Goal: Information Seeking & Learning: Learn about a topic

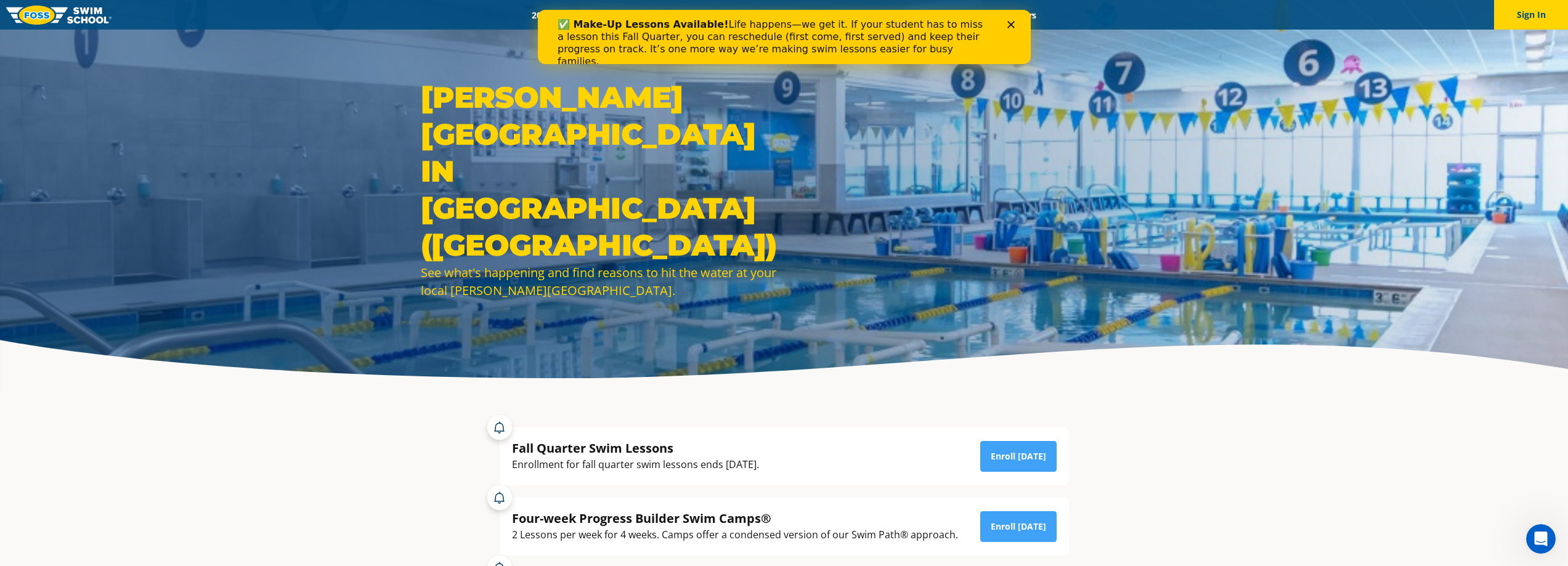
click at [1013, 20] on div "✅ Make-Up Lessons Available! Life happens—we get it. If your student has to mis…" at bounding box center [783, 43] width 493 height 57
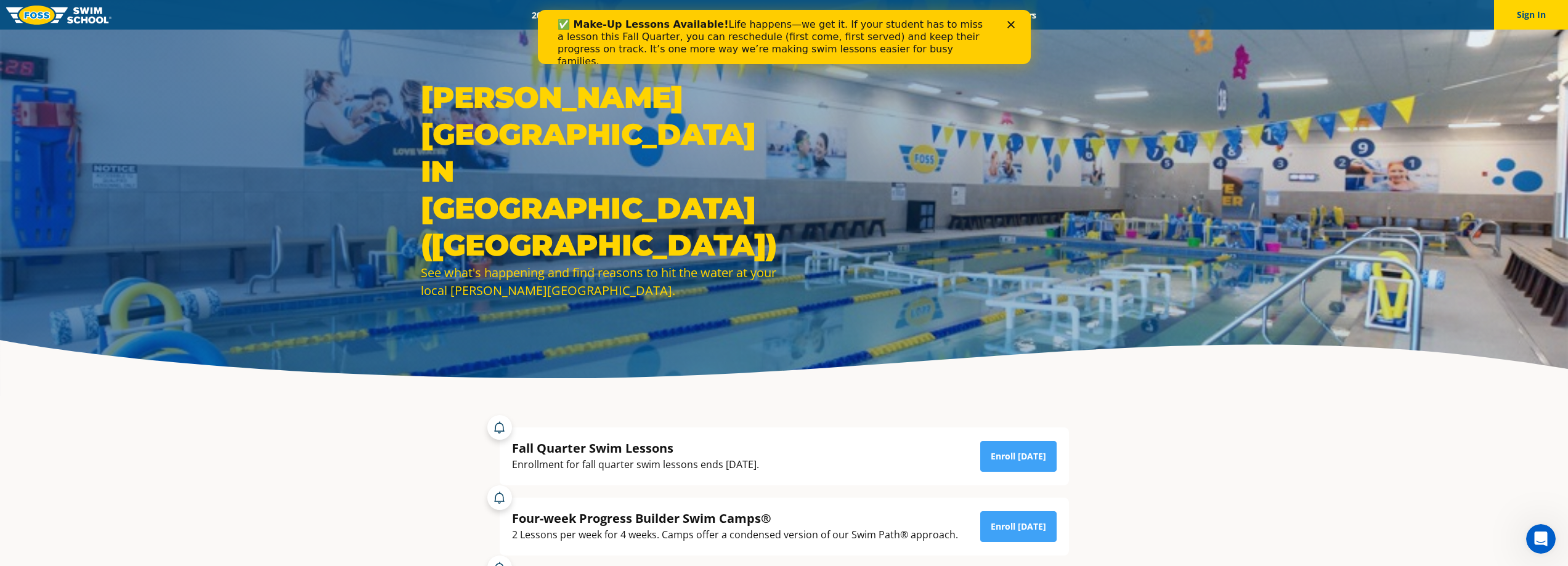
click at [1010, 25] on polygon "Close" at bounding box center [1011, 25] width 7 height 7
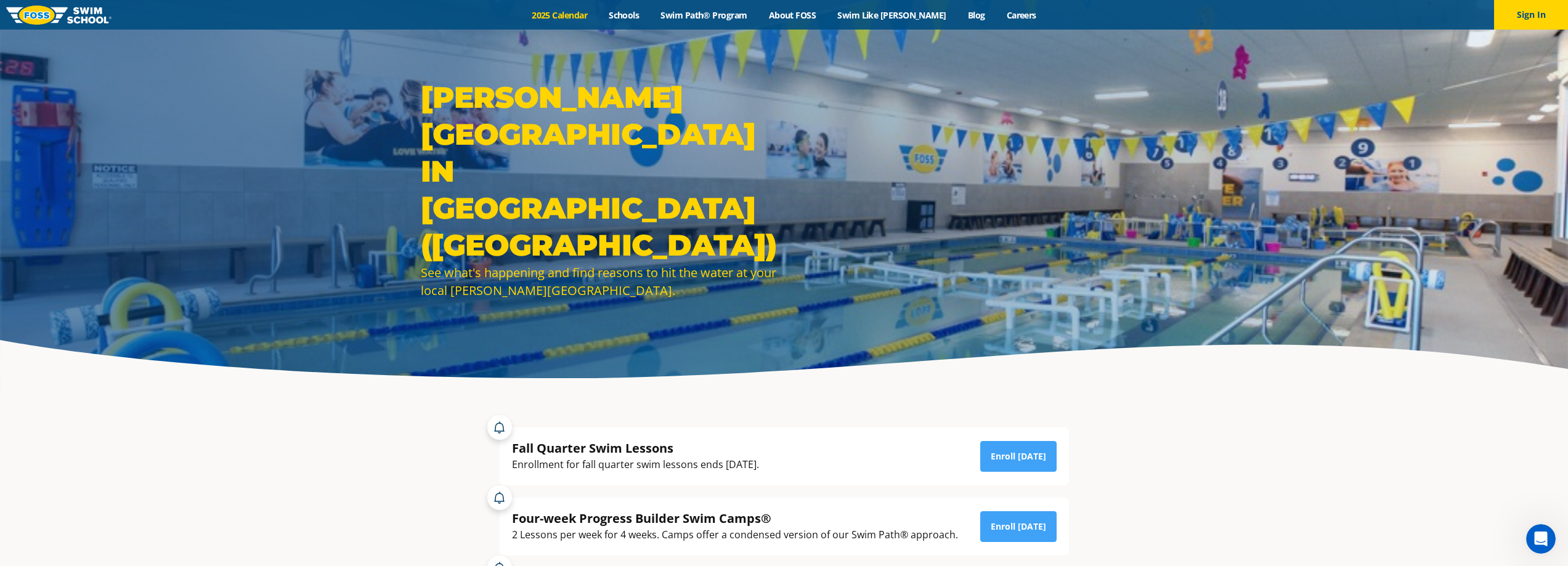
click at [575, 18] on link "2025 Calendar" at bounding box center [559, 15] width 77 height 12
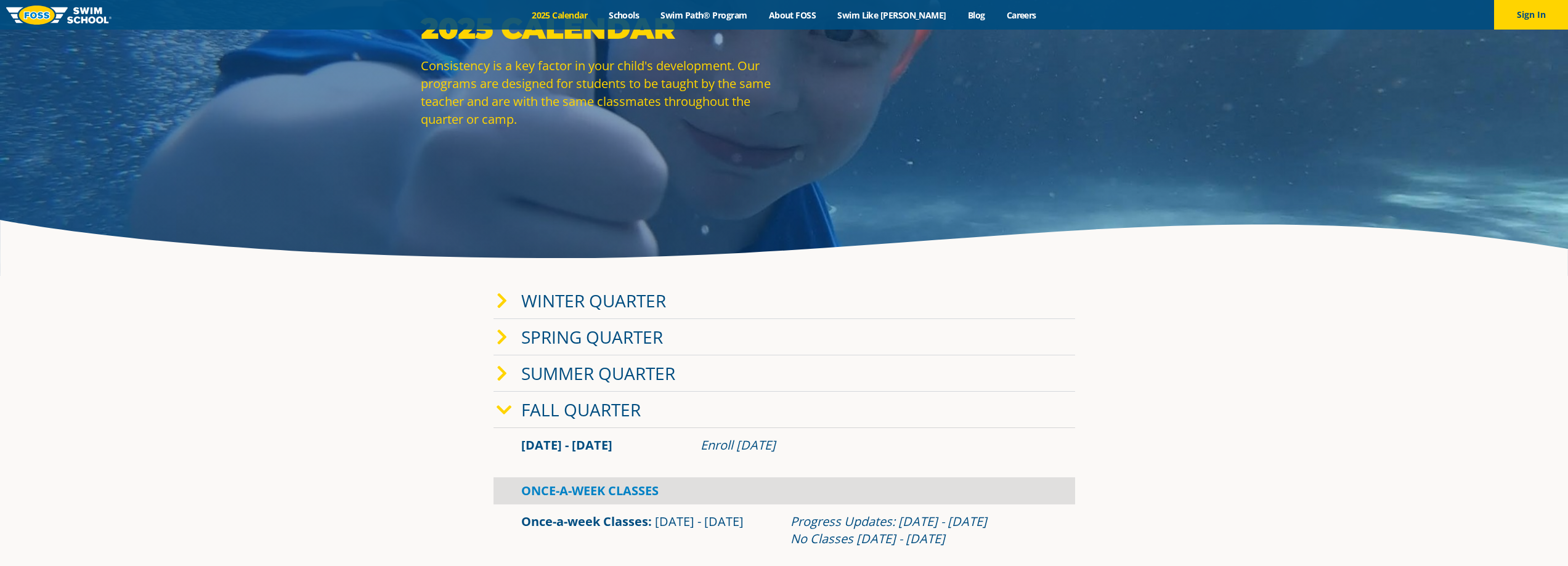
scroll to position [309, 0]
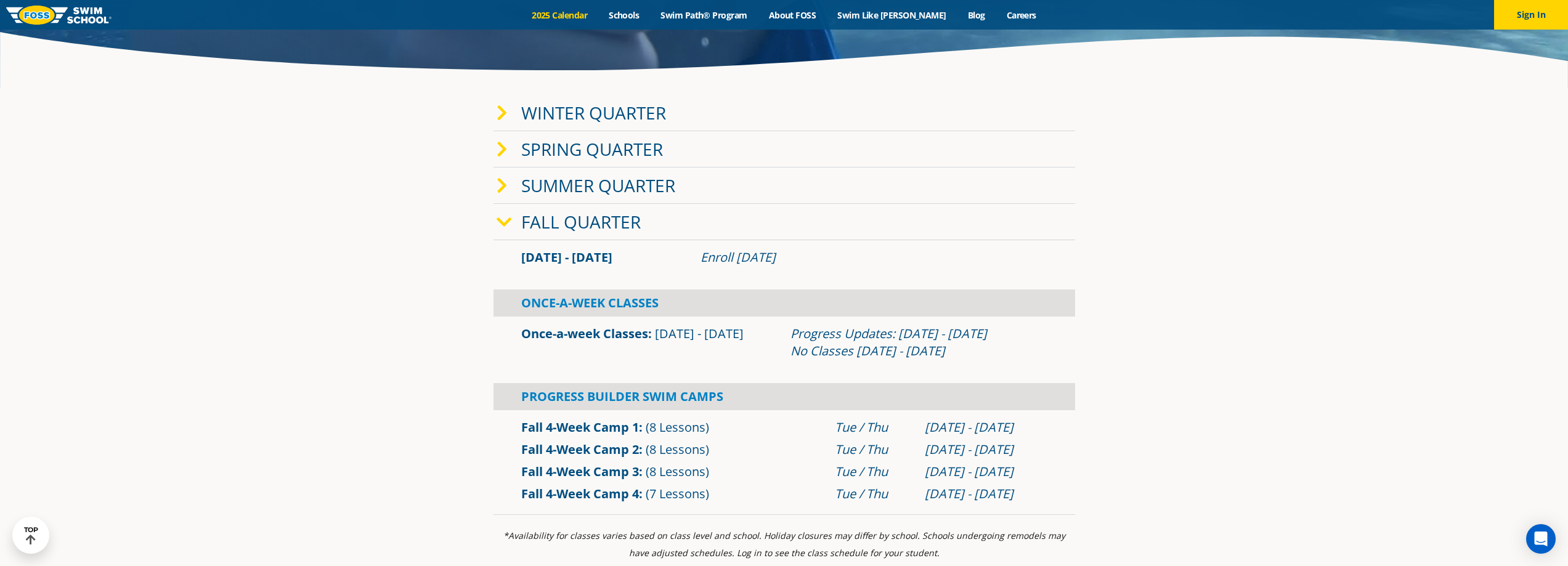
click at [503, 112] on icon at bounding box center [503, 113] width 11 height 18
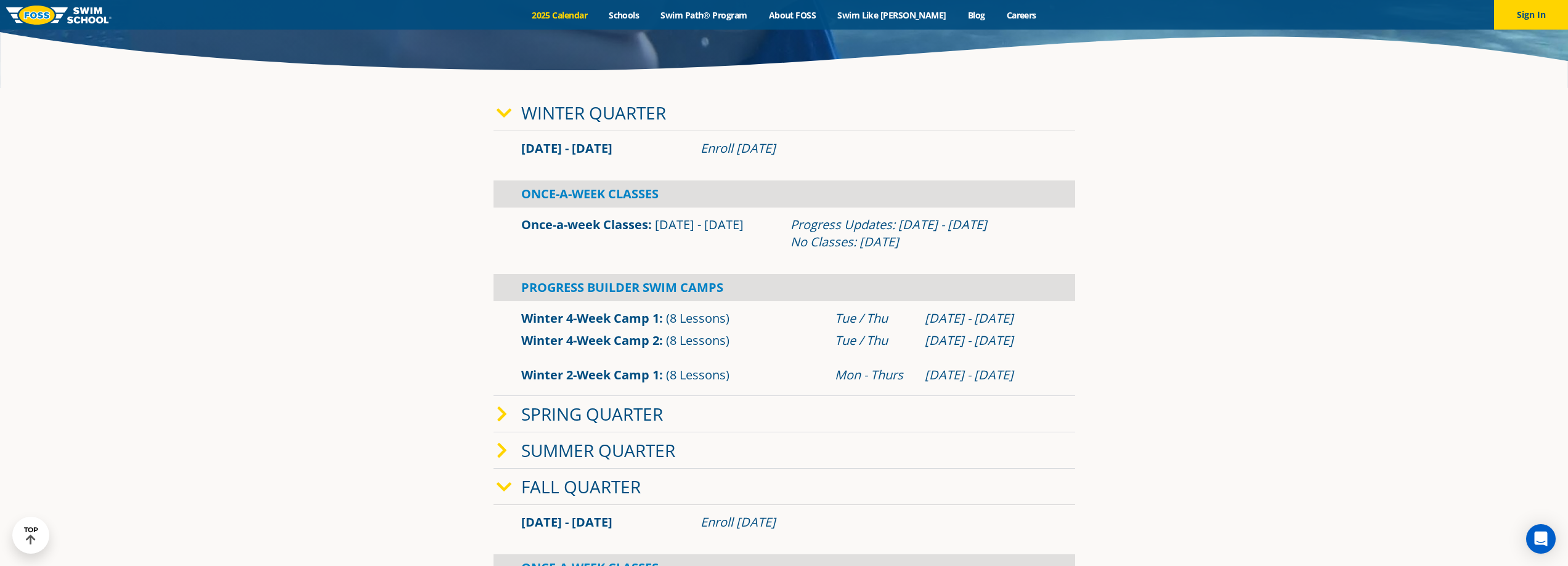
drag, startPoint x: 899, startPoint y: 241, endPoint x: 791, endPoint y: 226, distance: 109.0
click at [791, 226] on div "Progress Updates: Feb 6 - 12 No Classes: Jan 19" at bounding box center [919, 233] width 257 height 34
drag, startPoint x: 655, startPoint y: 225, endPoint x: 735, endPoint y: 230, distance: 80.2
click at [735, 230] on div "Once-a-week Classes Jan 2 - Mar 12" at bounding box center [649, 233] width 269 height 34
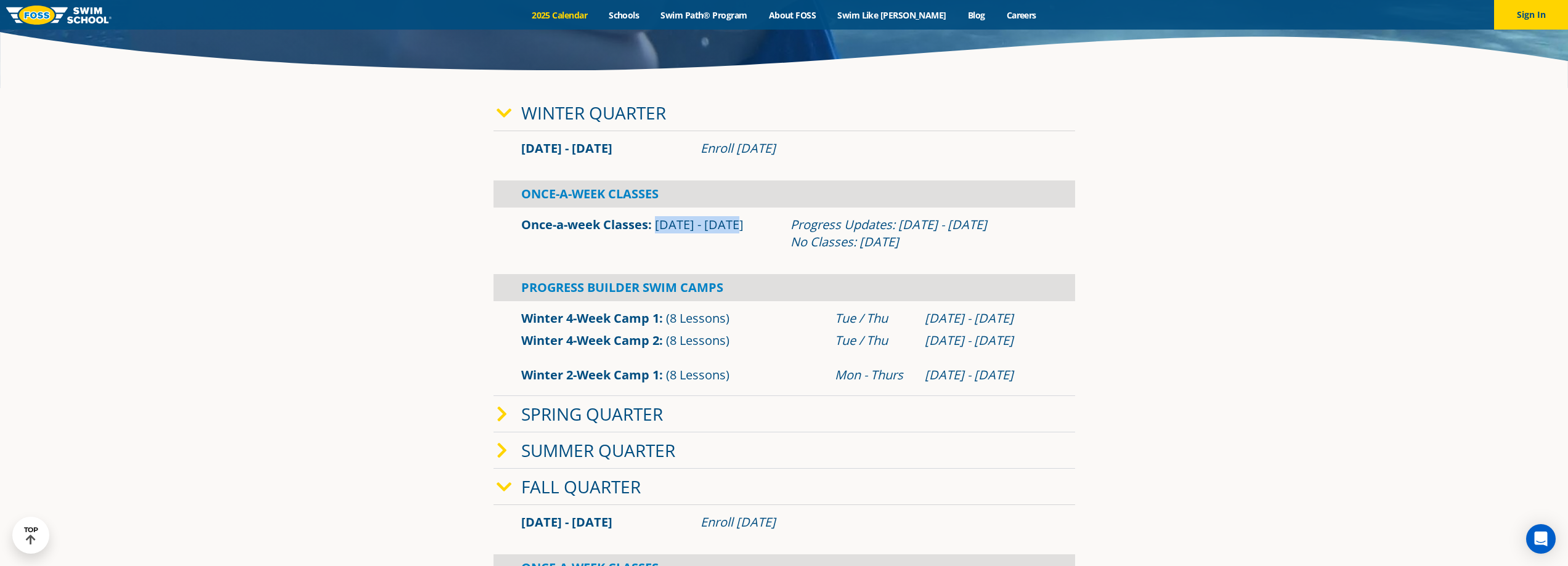
click at [735, 229] on div "Once-a-week Classes Jan 2 - Mar 12" at bounding box center [649, 233] width 269 height 34
drag, startPoint x: 585, startPoint y: 151, endPoint x: 812, endPoint y: 156, distance: 227.1
click at [812, 156] on div "Jan 2 - Mar 12 Enroll Nov 11, 2025" at bounding box center [784, 149] width 539 height 18
click at [812, 156] on div "Enroll Nov 11, 2025" at bounding box center [873, 149] width 346 height 18
click at [813, 156] on div "Enroll Nov 11, 2025" at bounding box center [873, 149] width 346 height 18
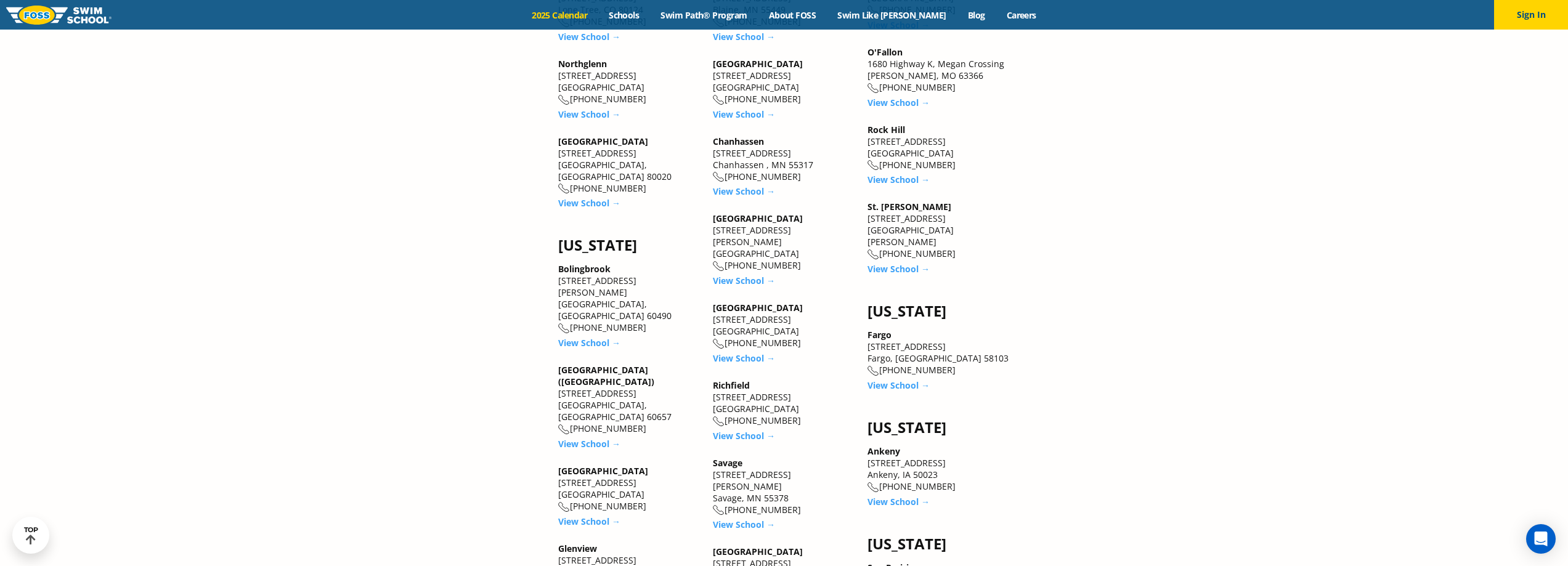
scroll to position [1849, 0]
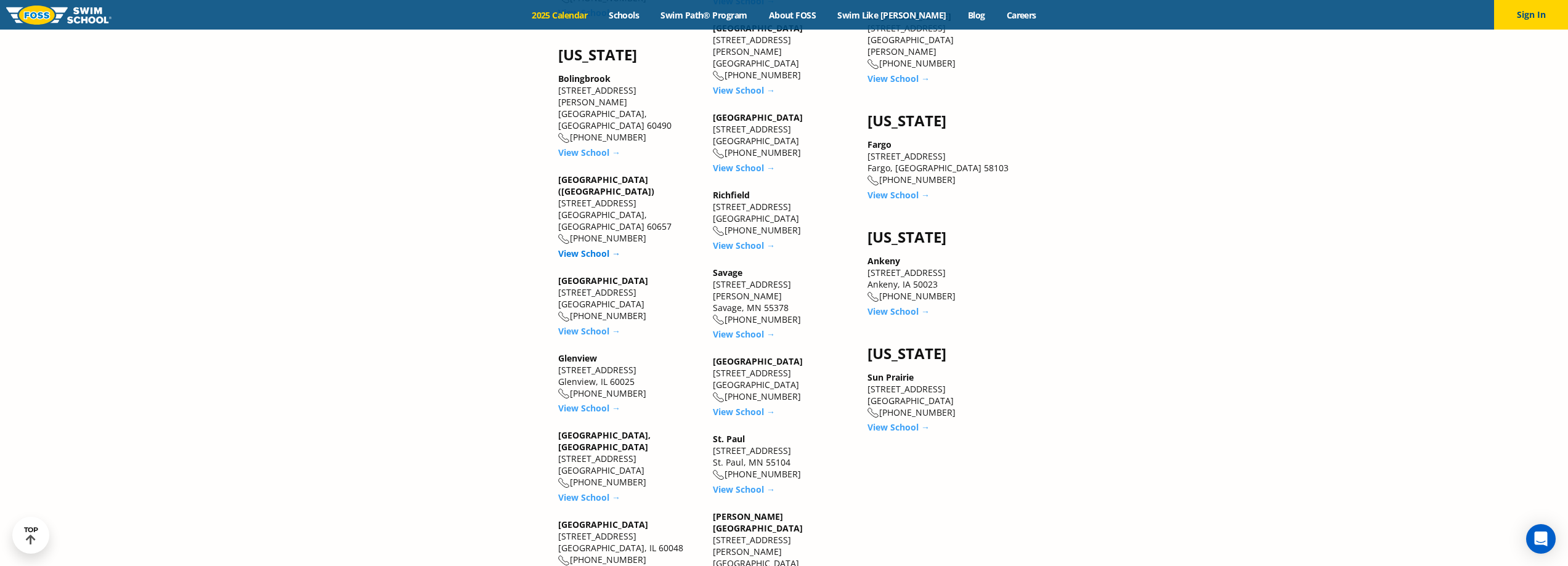
click at [595, 248] on link "View School →" at bounding box center [589, 254] width 62 height 12
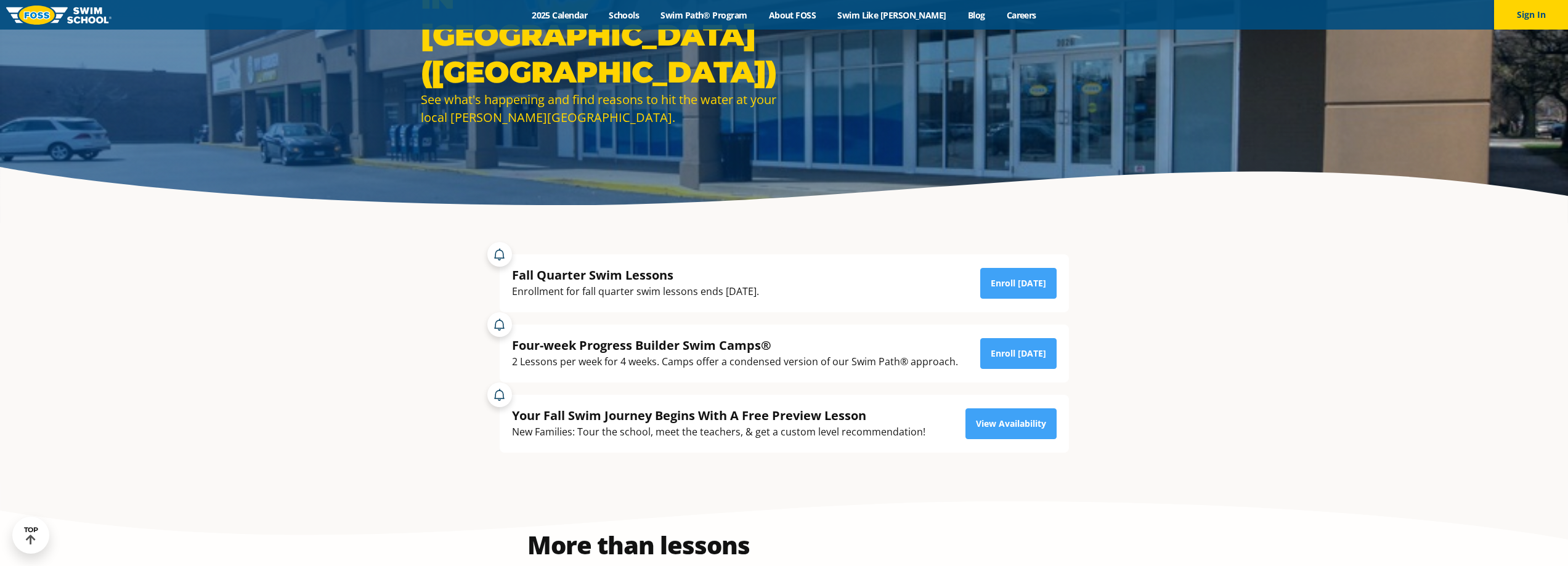
scroll to position [246, 0]
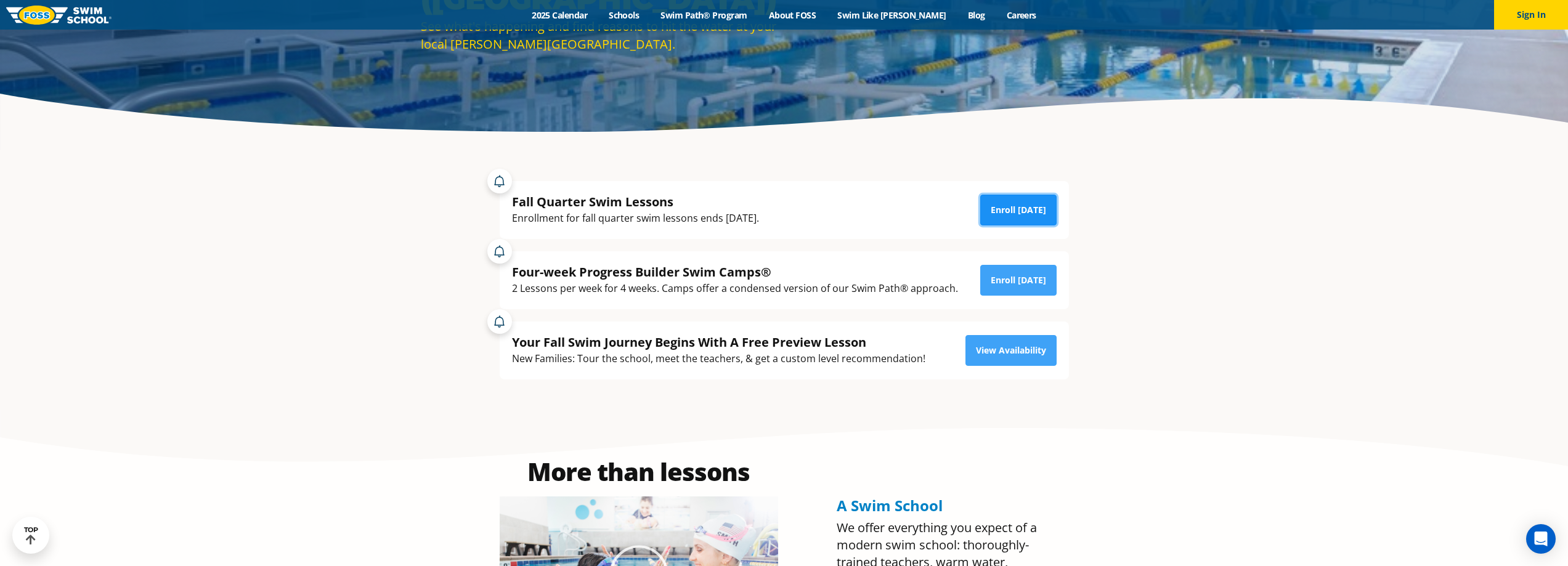
click at [1029, 208] on link "Enroll Today" at bounding box center [1018, 210] width 76 height 31
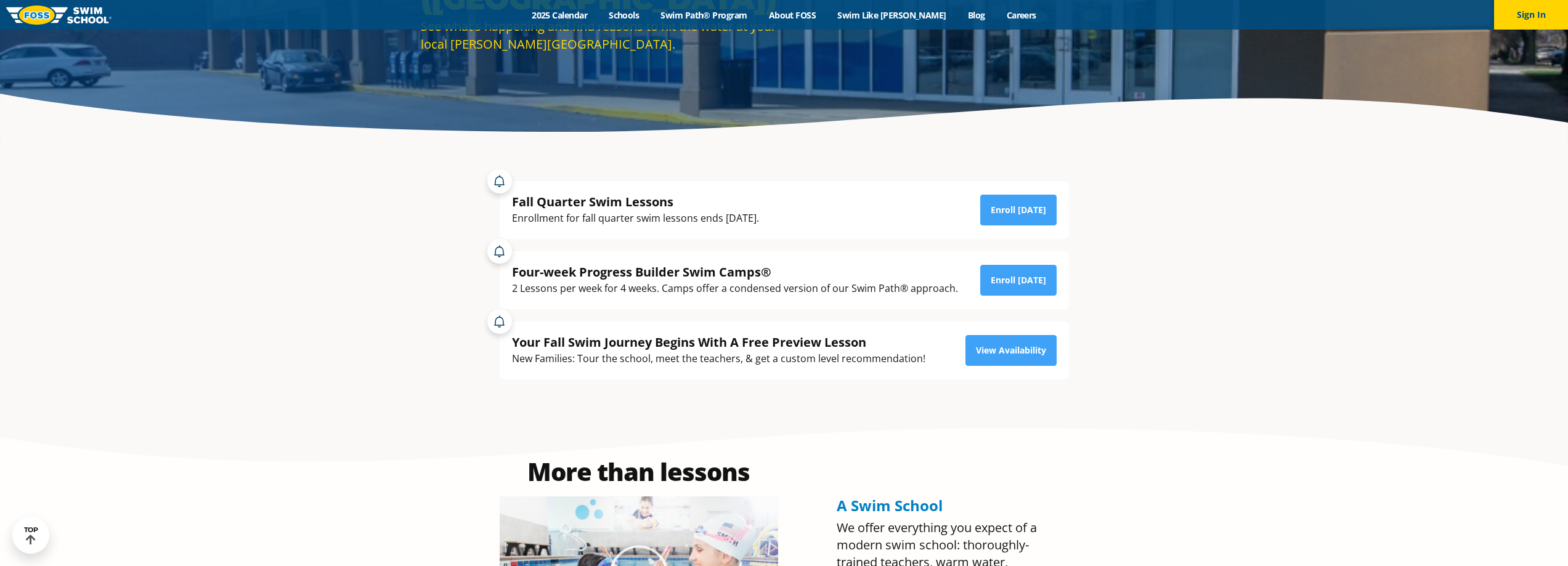
scroll to position [246, 0]
click at [717, 13] on link "Swim Path® Program" at bounding box center [704, 15] width 108 height 12
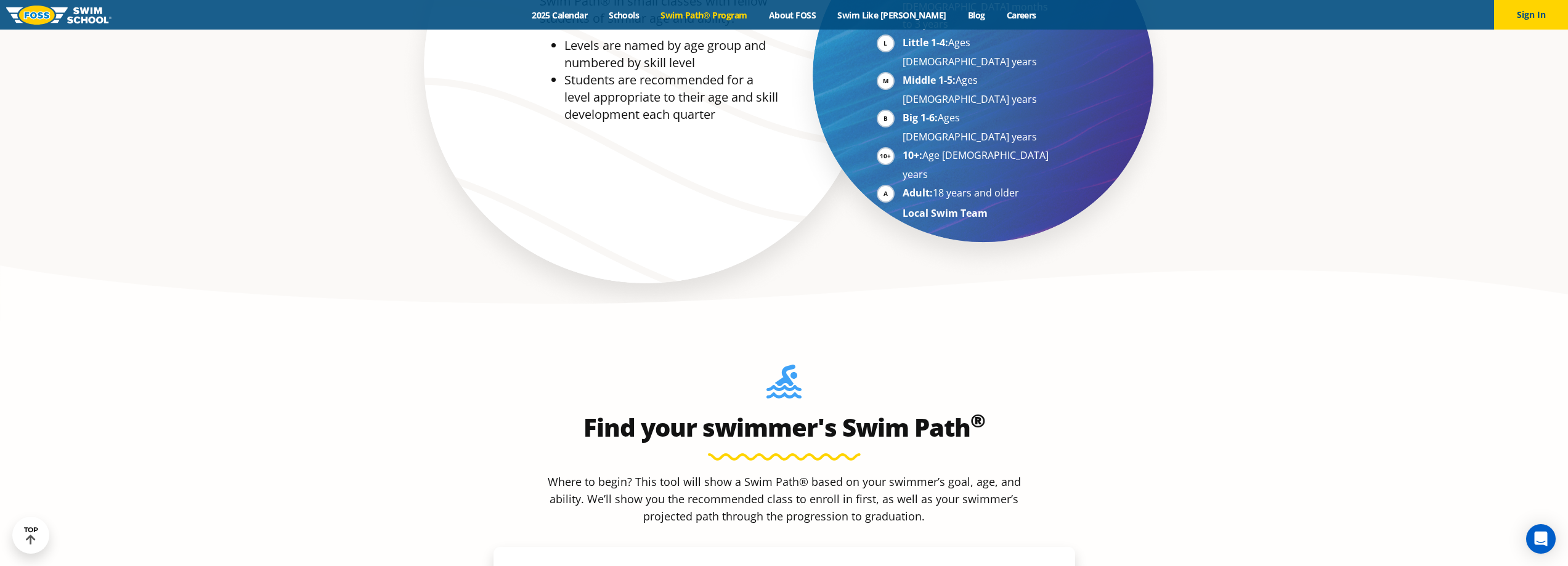
scroll to position [1047, 0]
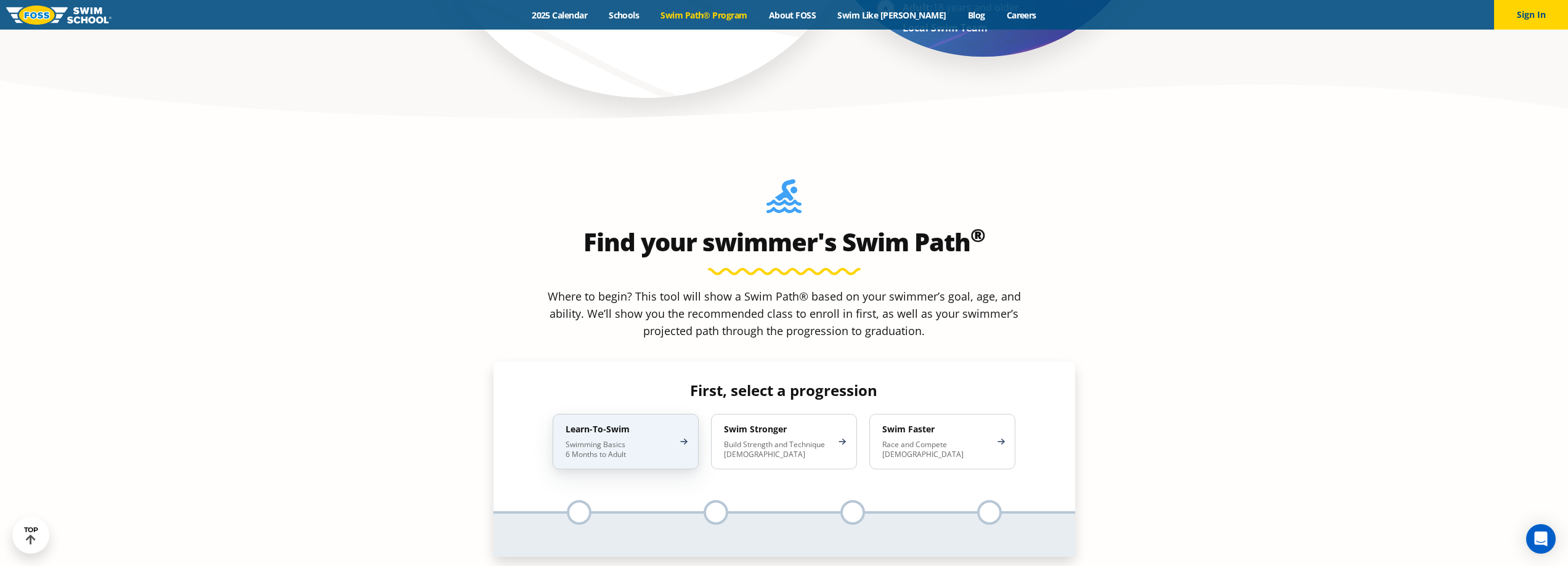
click at [622, 424] on h4 "Learn-To-Swim" at bounding box center [620, 429] width 108 height 11
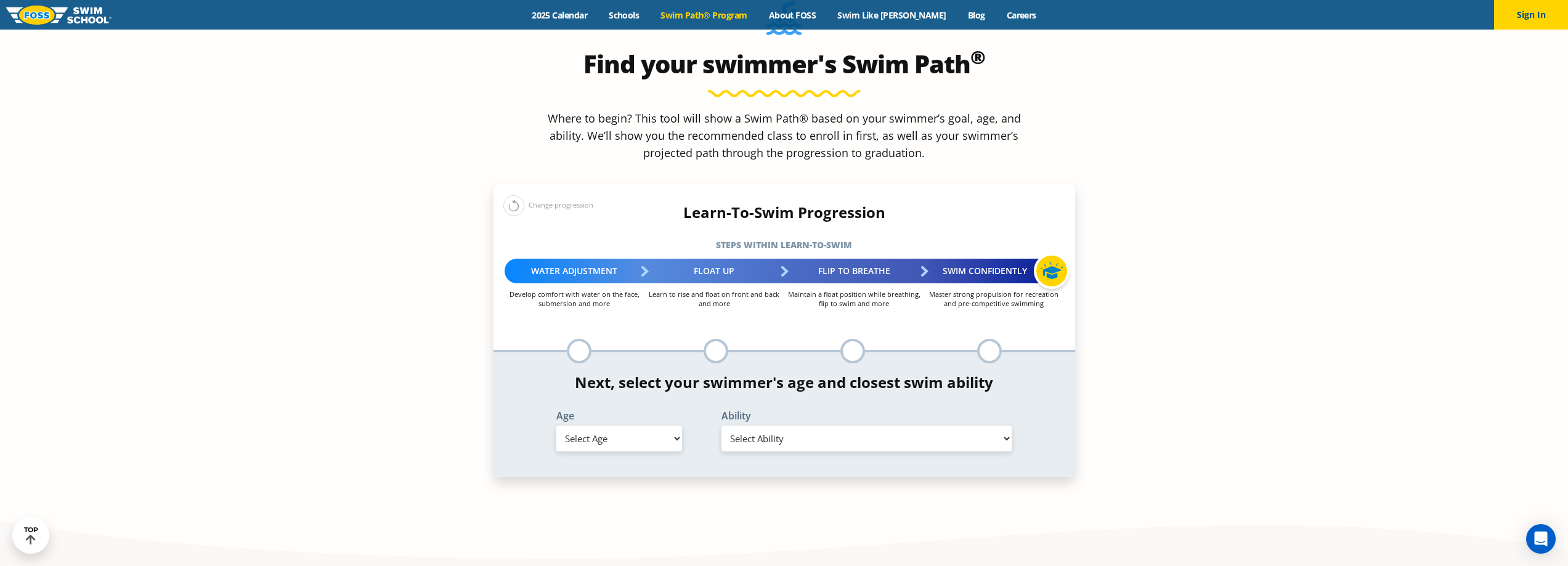
scroll to position [1232, 0]
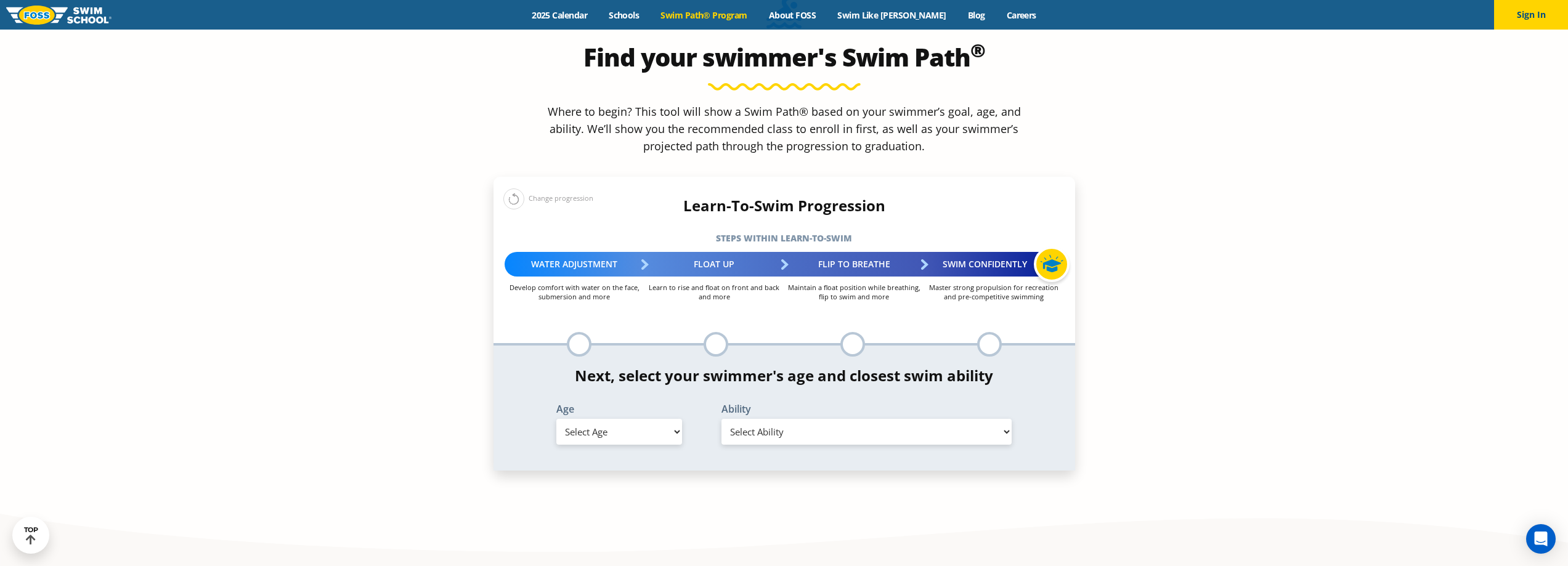
click at [622, 419] on select "Select Age [DEMOGRAPHIC_DATA] months - 1 year 1 year 2 years 3 years 4 years 5 …" at bounding box center [619, 432] width 125 height 26
select select "1-year"
click at [556, 419] on select "Select Age [DEMOGRAPHIC_DATA] months - 1 year 1 year 2 years 3 years 4 years 5 …" at bounding box center [619, 432] width 125 height 26
click at [812, 419] on select "Select Ability First in-water experience Comfortable with water poured over the…" at bounding box center [867, 432] width 291 height 26
select select "1-year-first-in-water-experience"
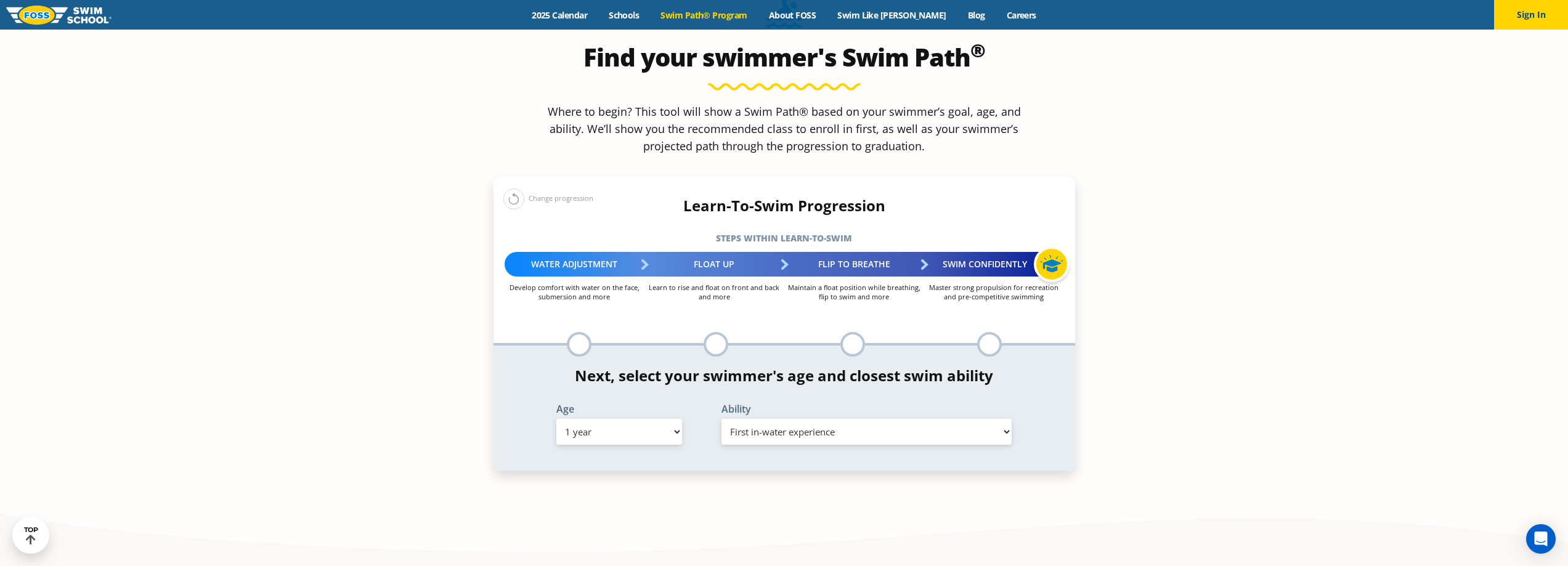
click at [722, 419] on select "Select Ability First in-water experience Comfortable with water poured over the…" at bounding box center [867, 432] width 291 height 26
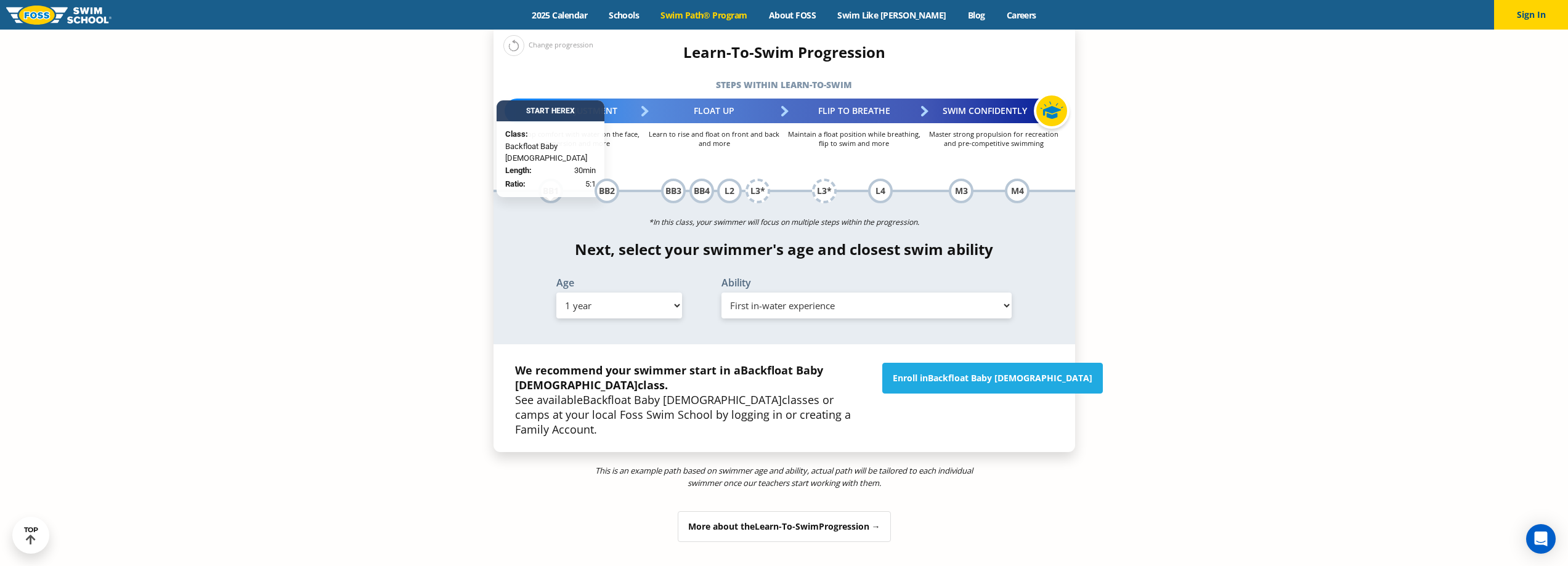
scroll to position [1417, 0]
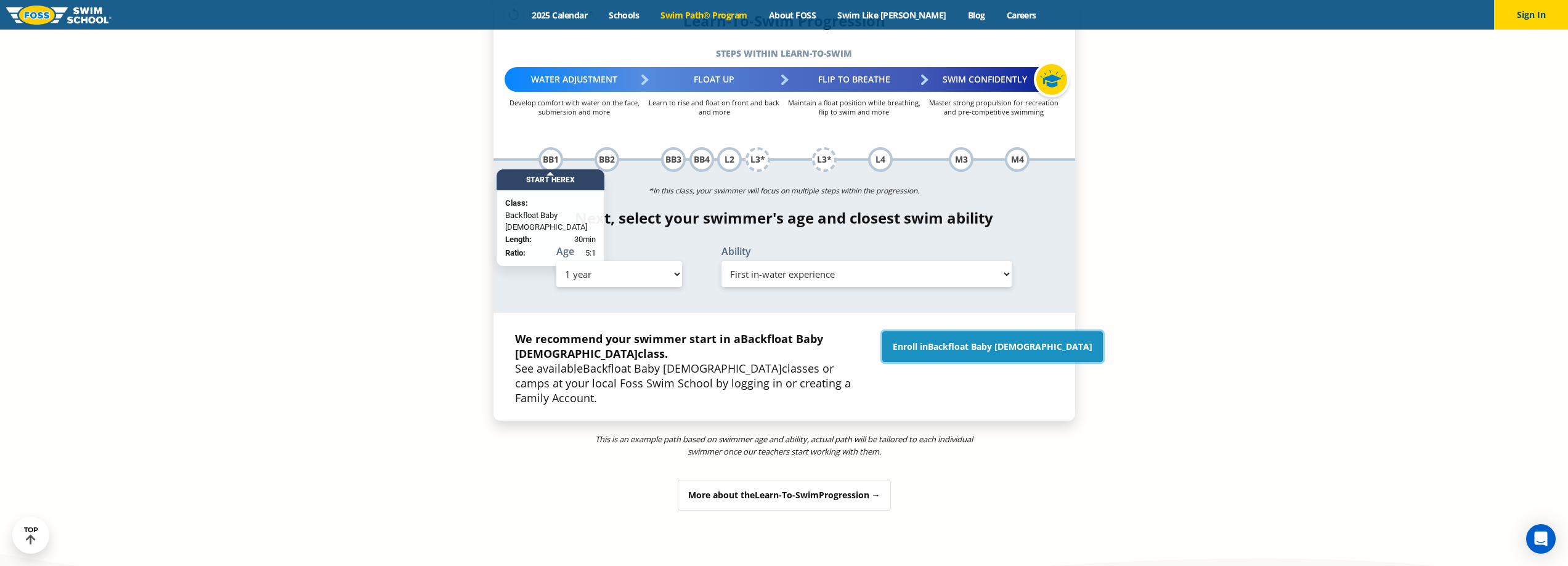
click at [979, 341] on span "Backfloat Baby [DEMOGRAPHIC_DATA]" at bounding box center [1010, 347] width 164 height 12
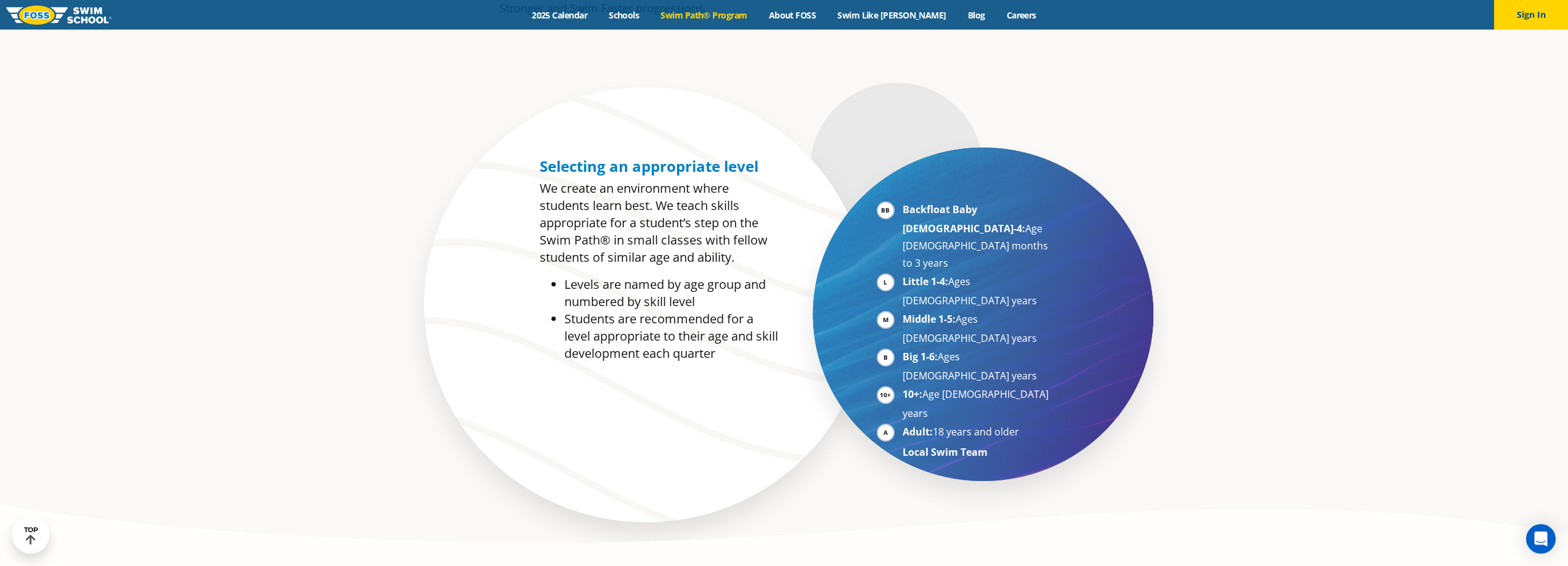
scroll to position [555, 0]
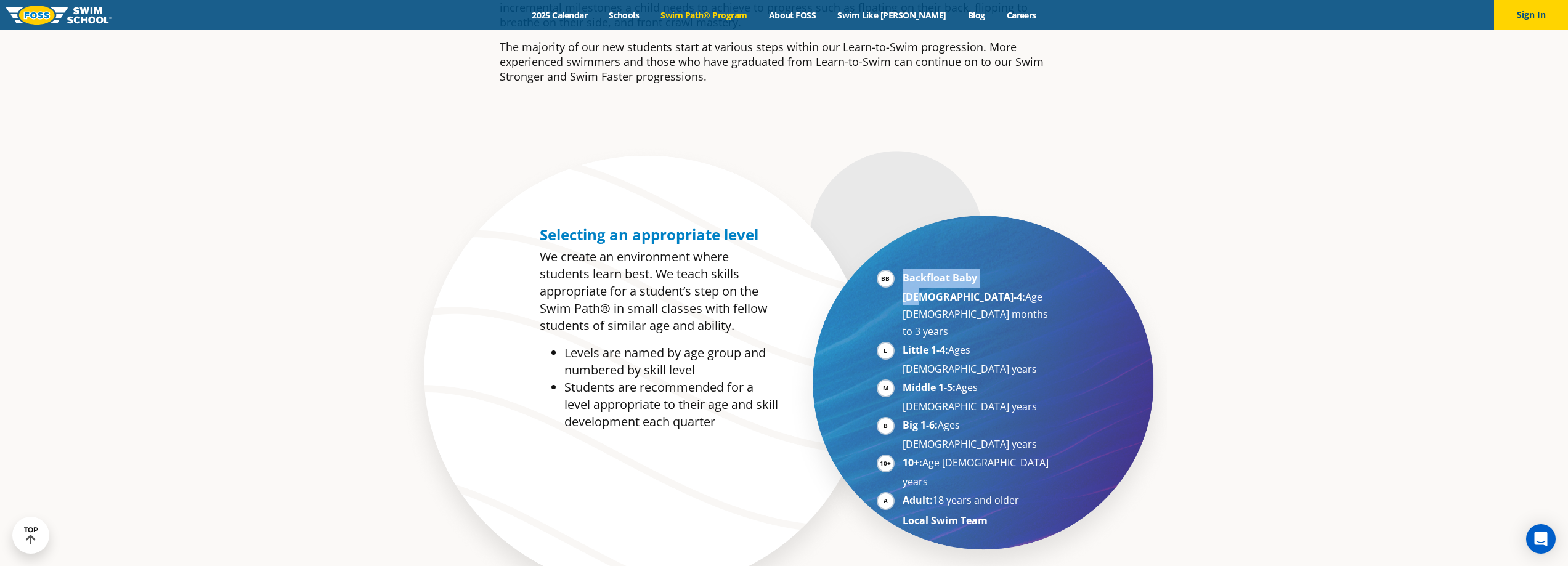
drag, startPoint x: 903, startPoint y: 277, endPoint x: 994, endPoint y: 279, distance: 91.0
click at [994, 279] on strong "Backfloat Baby [DEMOGRAPHIC_DATA]-4:" at bounding box center [964, 287] width 123 height 33
drag, startPoint x: 988, startPoint y: 294, endPoint x: 895, endPoint y: 271, distance: 95.8
click at [895, 271] on ul "Backfloat Baby [DEMOGRAPHIC_DATA]-4: Age [DEMOGRAPHIC_DATA] months to 3 years L…" at bounding box center [965, 400] width 176 height 260
copy li "Backfloat Baby [DEMOGRAPHIC_DATA]-4: Age [DEMOGRAPHIC_DATA] months to 3 years"
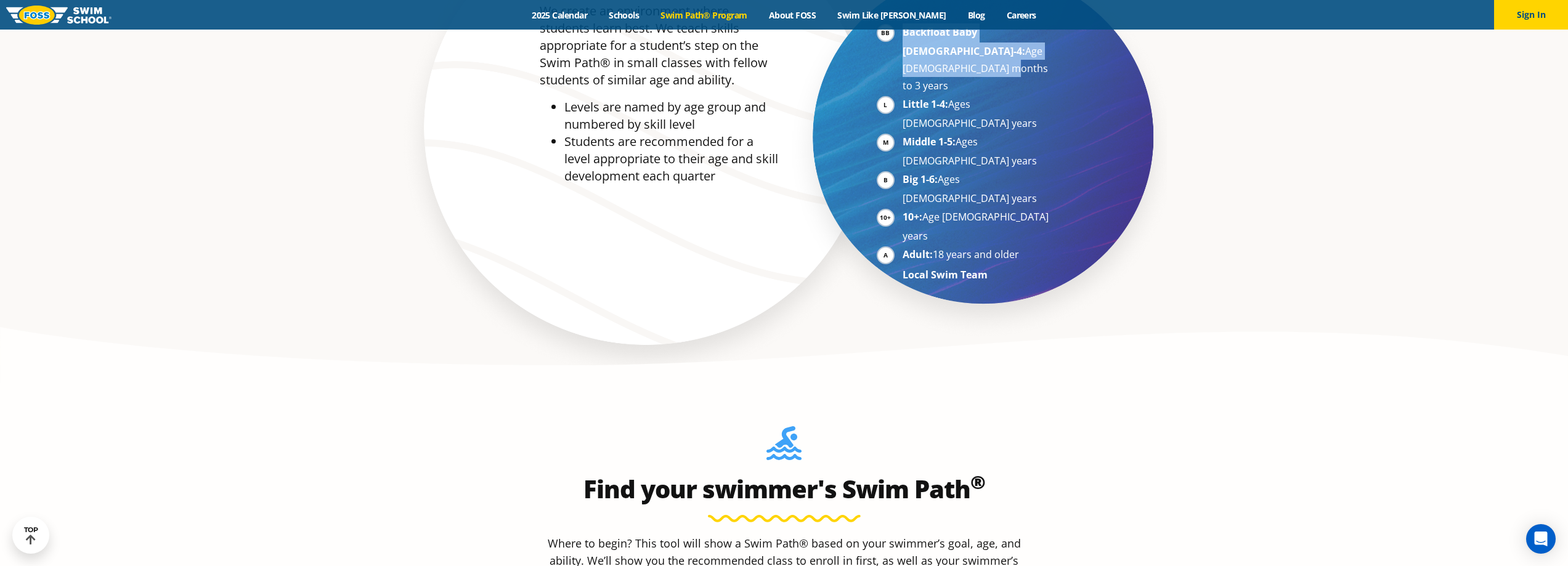
scroll to position [1047, 0]
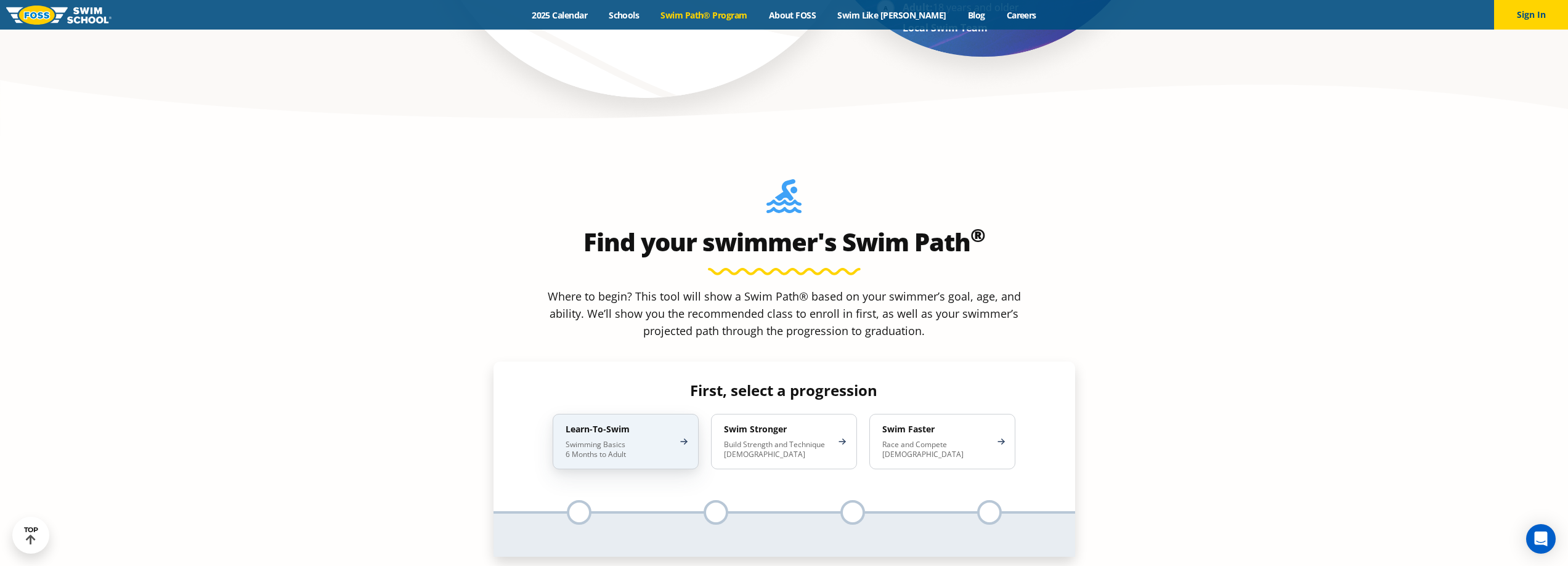
click at [607, 415] on div "Learn-To-Swim Swimming Basics 6 Months to Adult" at bounding box center [625, 442] width 146 height 56
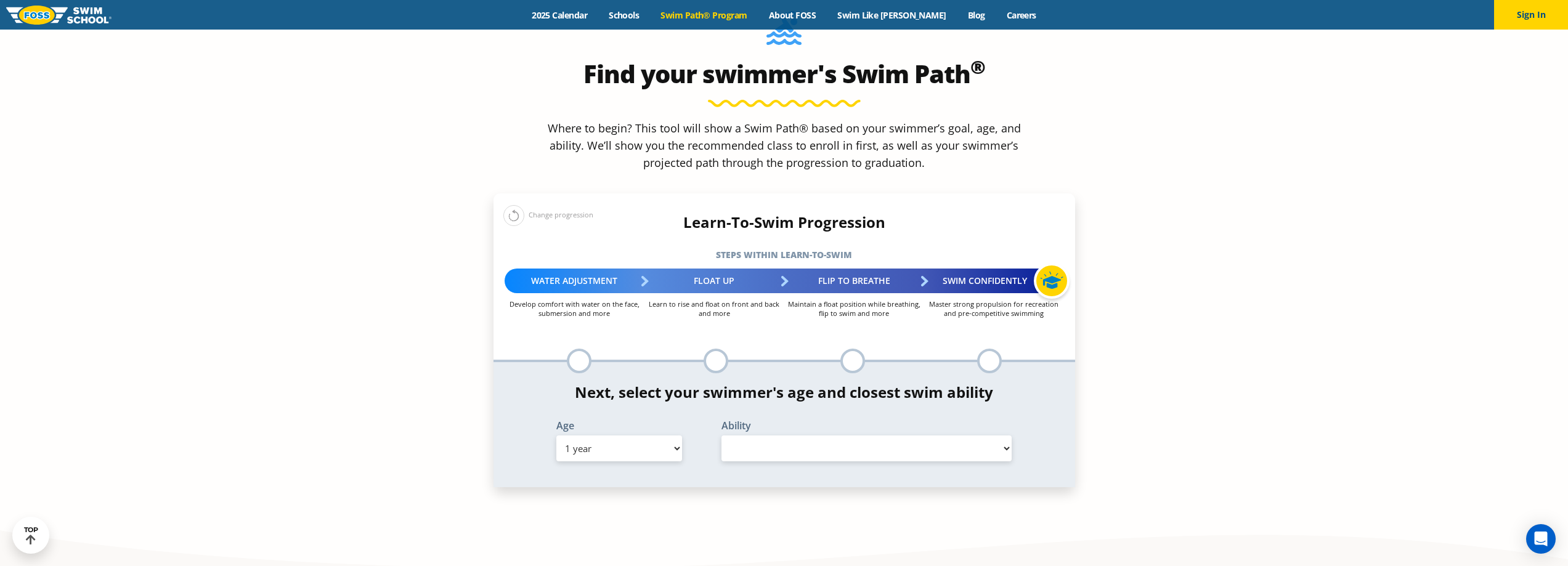
scroll to position [1232, 0]
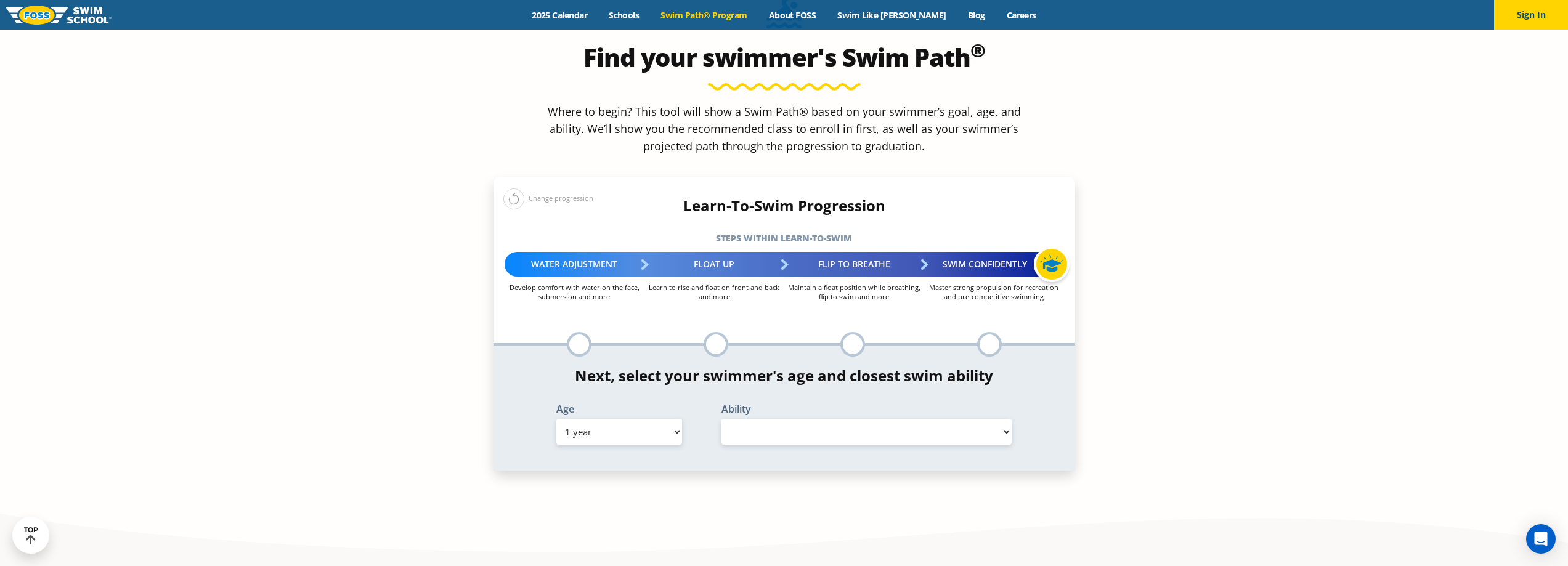
click at [756, 419] on select "Select Ability" at bounding box center [867, 432] width 291 height 26
select select "false"
click at [722, 419] on select "Select Ability" at bounding box center [867, 432] width 291 height 26
click at [613, 419] on select "Select Age [DEMOGRAPHIC_DATA] months - 1 year 1 year 2 years 3 years 4 years 5 …" at bounding box center [619, 432] width 125 height 26
click at [556, 419] on select "Select Age [DEMOGRAPHIC_DATA] months - 1 year 1 year 2 years 3 years 4 years 5 …" at bounding box center [619, 432] width 125 height 26
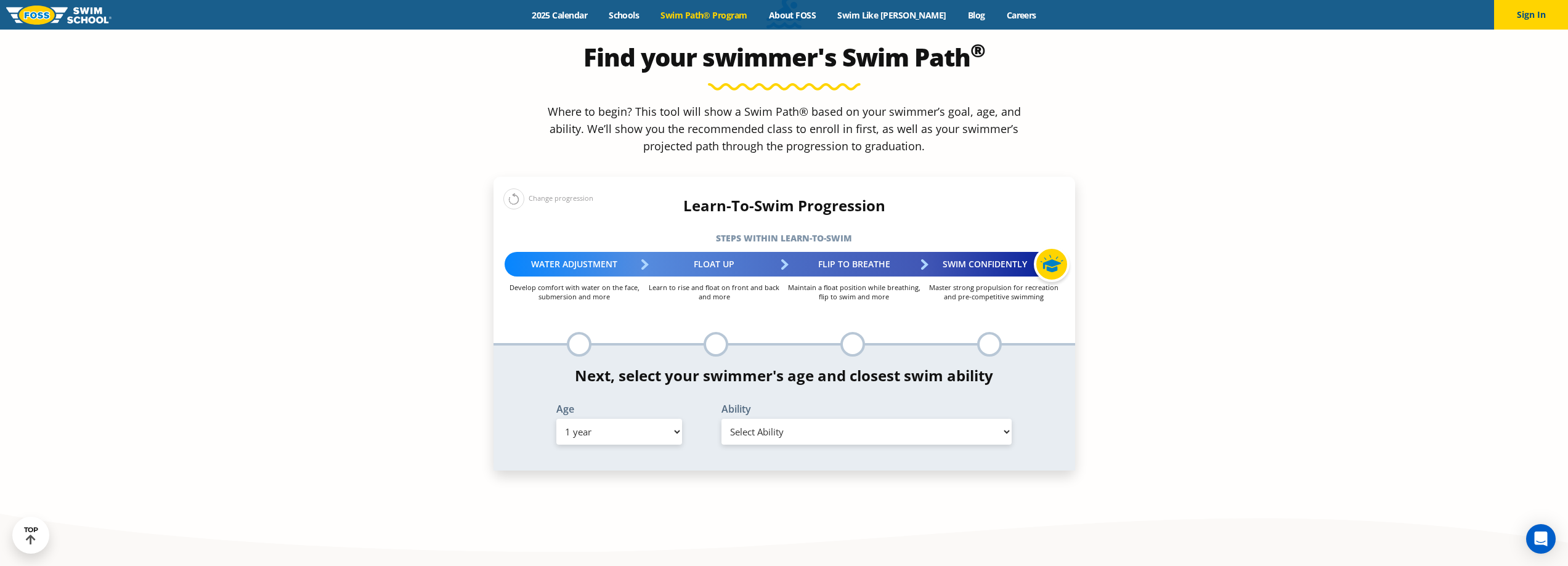
click at [792, 419] on select "Select Ability" at bounding box center [867, 432] width 291 height 26
click at [791, 419] on select "Select Ability" at bounding box center [867, 432] width 291 height 26
click at [587, 332] on div at bounding box center [579, 344] width 25 height 25
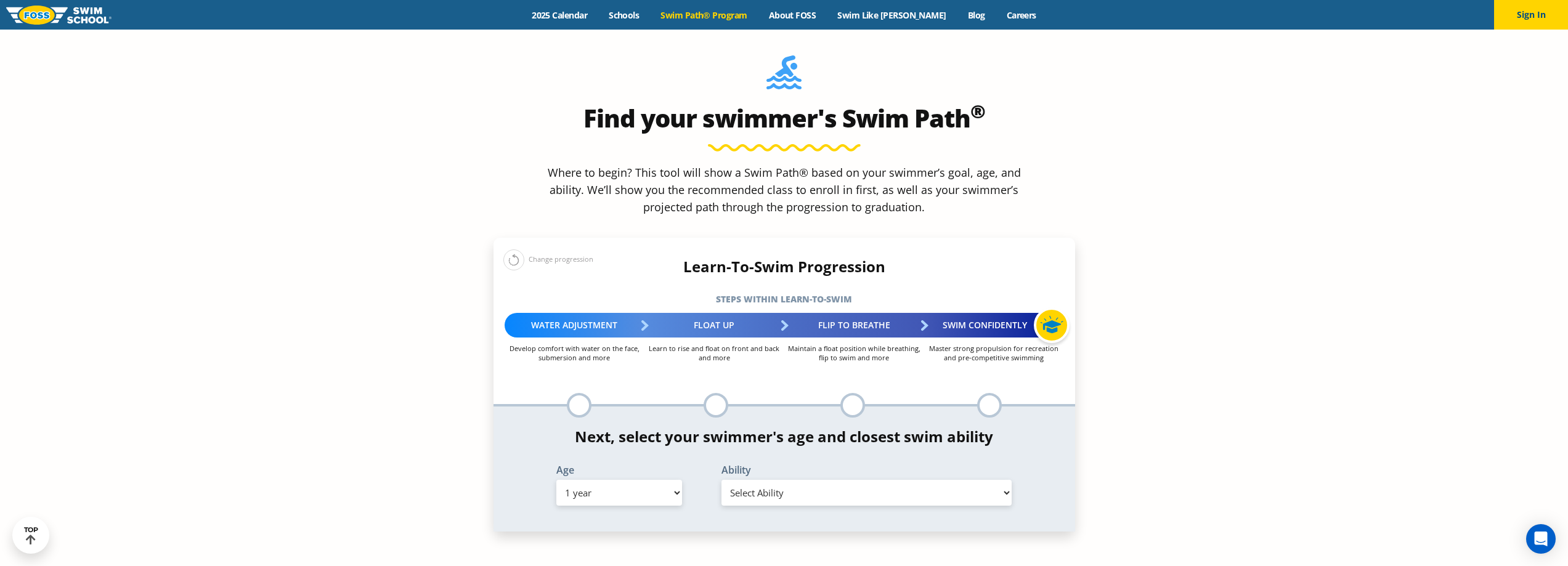
scroll to position [1171, 0]
click at [536, 250] on div "Change progression" at bounding box center [548, 260] width 90 height 21
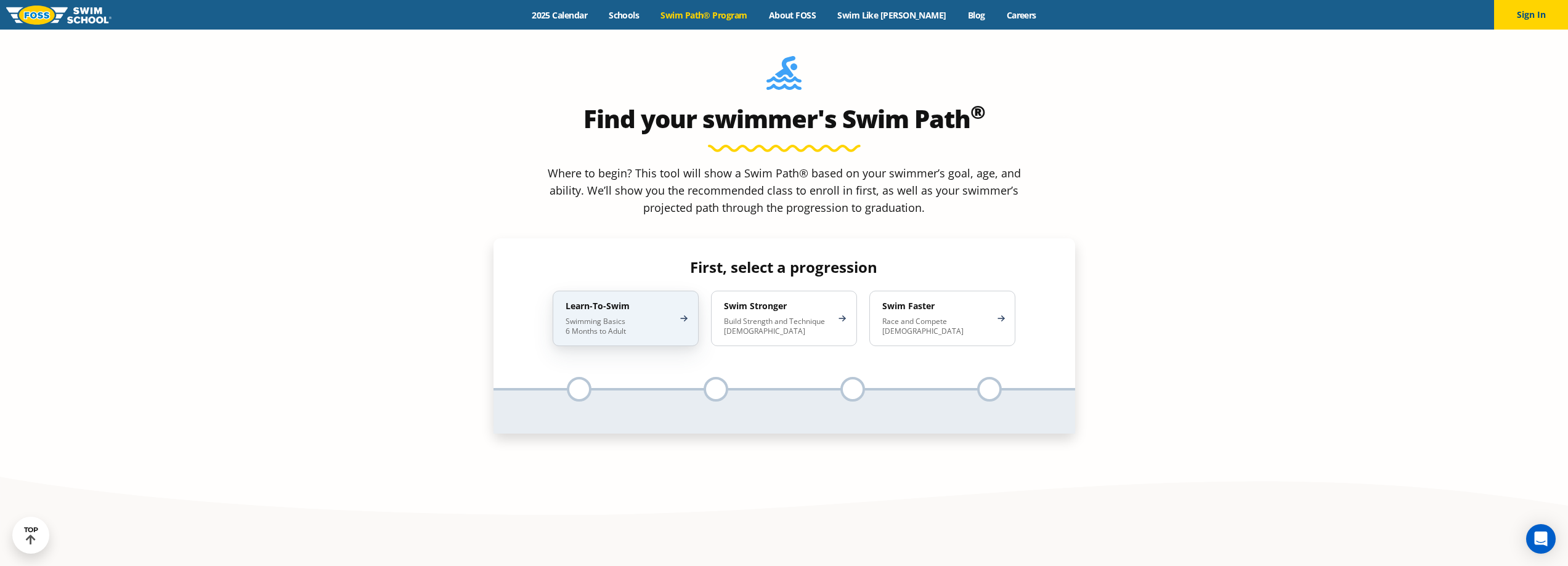
click at [616, 291] on div "Learn-To-Swim Swimming Basics 6 Months to Adult" at bounding box center [625, 319] width 146 height 56
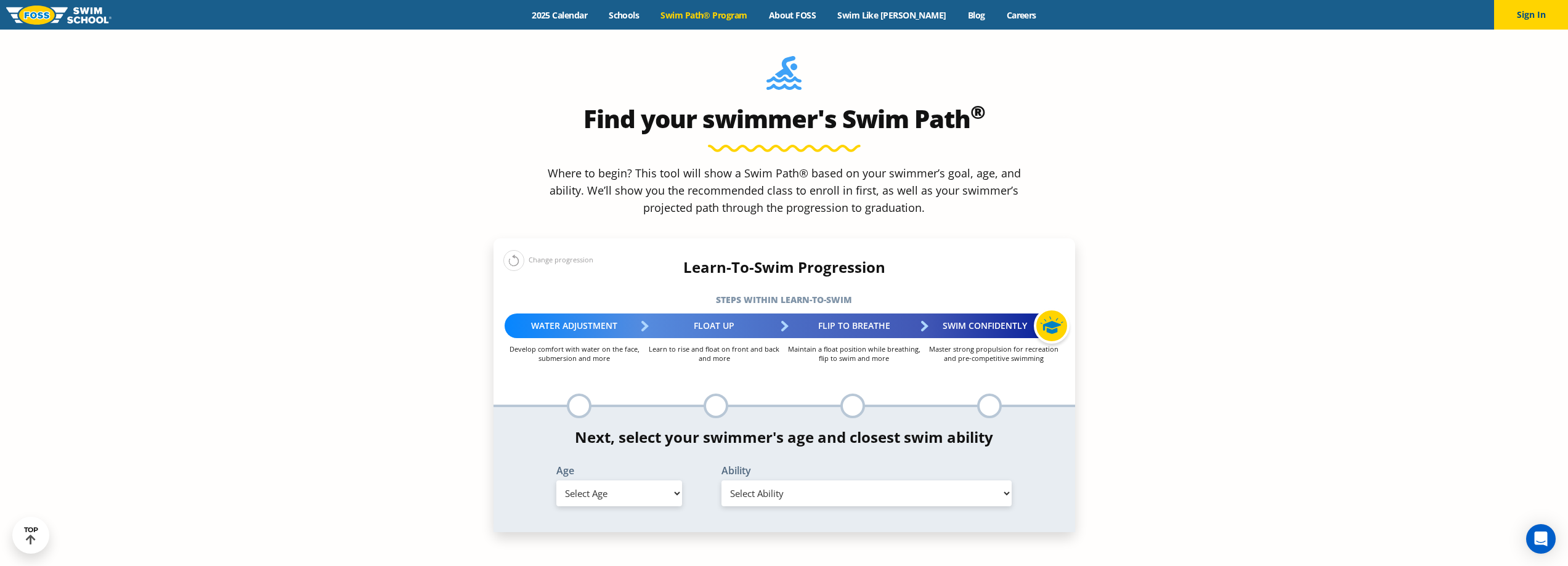
click at [626, 480] on select "Select Age [DEMOGRAPHIC_DATA] months - 1 year 1 year 2 years 3 years 4 years 5 …" at bounding box center [619, 494] width 125 height 26
select select "1-year"
click at [556, 480] on select "Select Age [DEMOGRAPHIC_DATA] months - 1 year 1 year 2 years 3 years 4 years 5 …" at bounding box center [619, 494] width 125 height 26
click at [797, 480] on select "Select Ability First in-water experience Comfortable with water poured over the…" at bounding box center [867, 494] width 291 height 26
select select "1-year-first-in-water-experience"
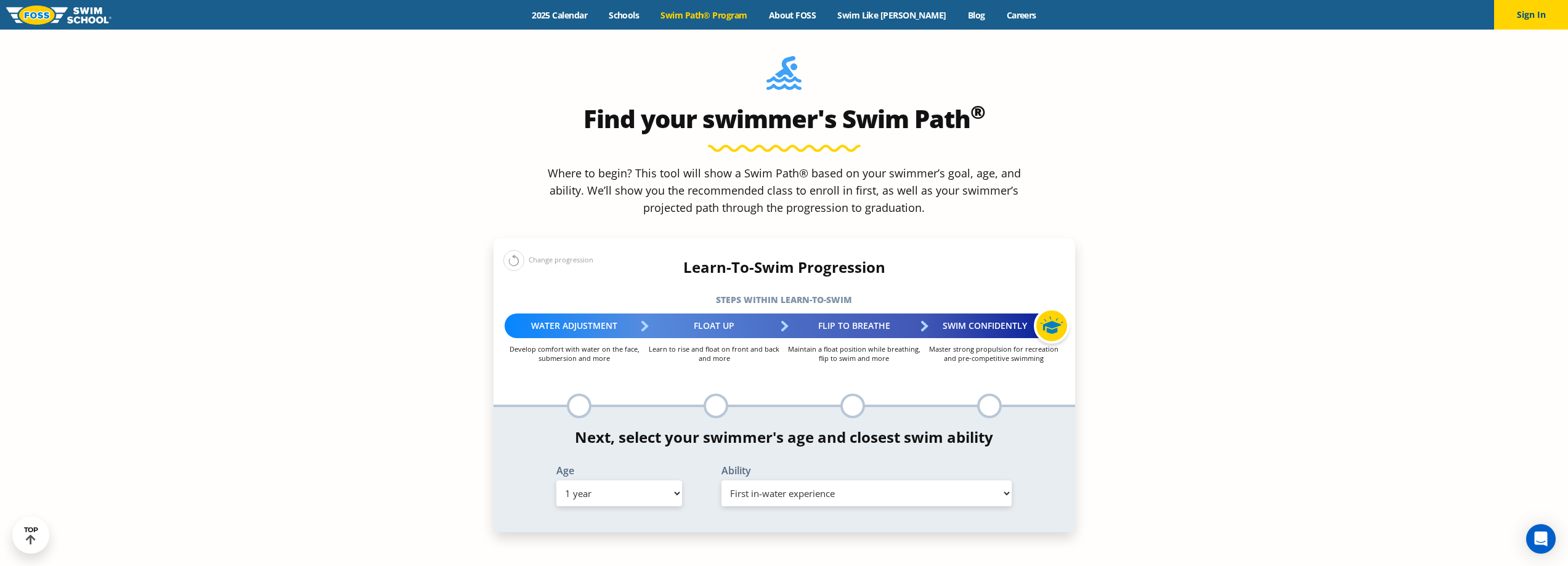
click at [722, 480] on select "Select Ability First in-water experience Comfortable with water poured over the…" at bounding box center [867, 494] width 291 height 26
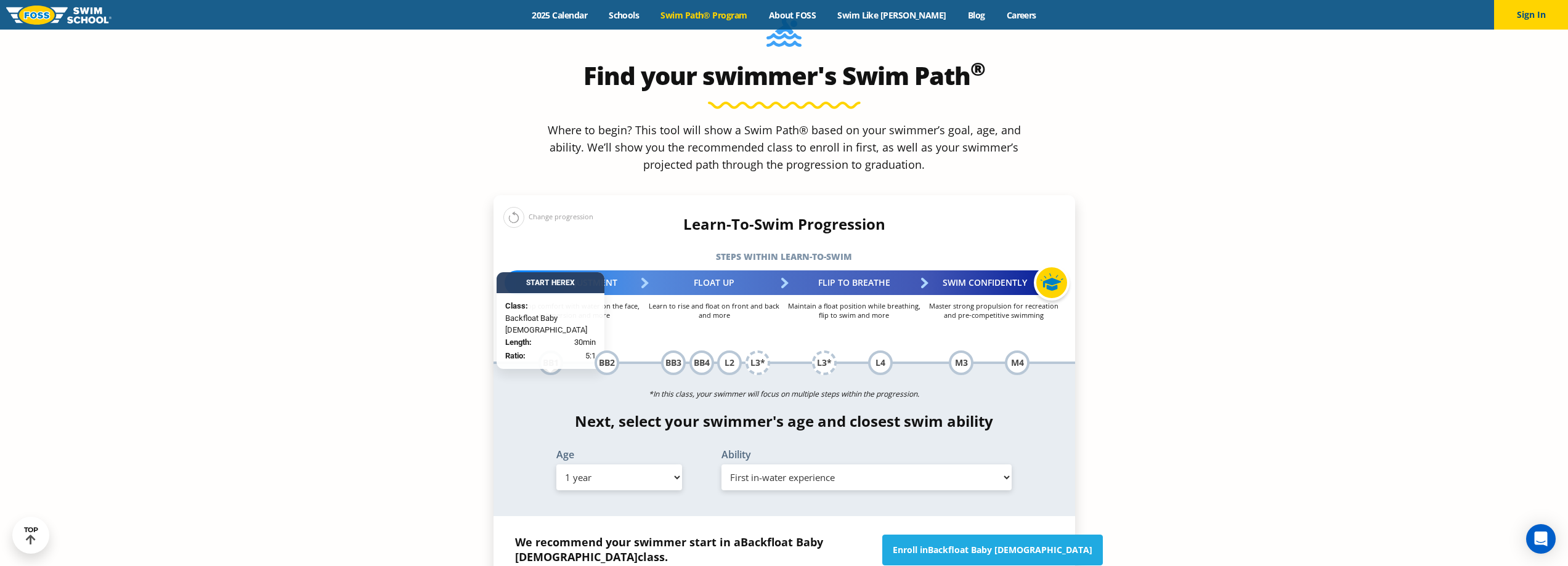
scroll to position [1356, 0]
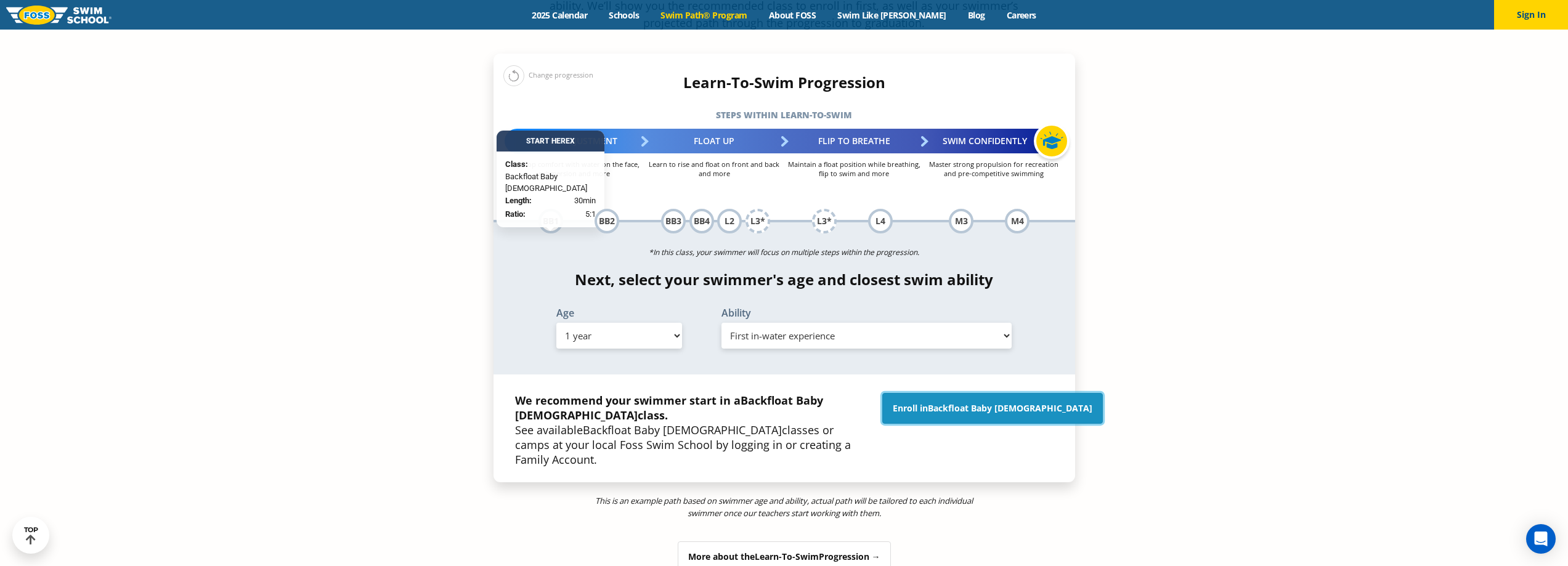
click at [983, 402] on span "Backfloat Baby [DEMOGRAPHIC_DATA]" at bounding box center [1010, 408] width 164 height 12
